Goal: Check status

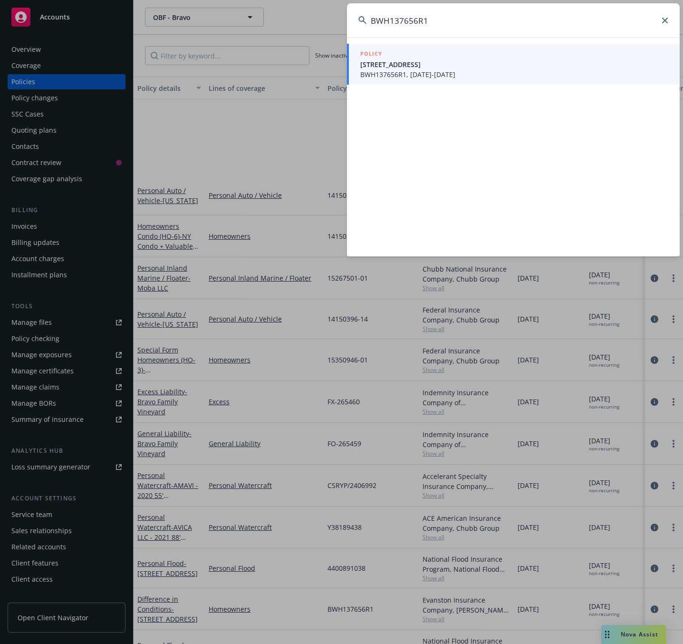
scroll to position [127, 0]
